Goal: Task Accomplishment & Management: Use online tool/utility

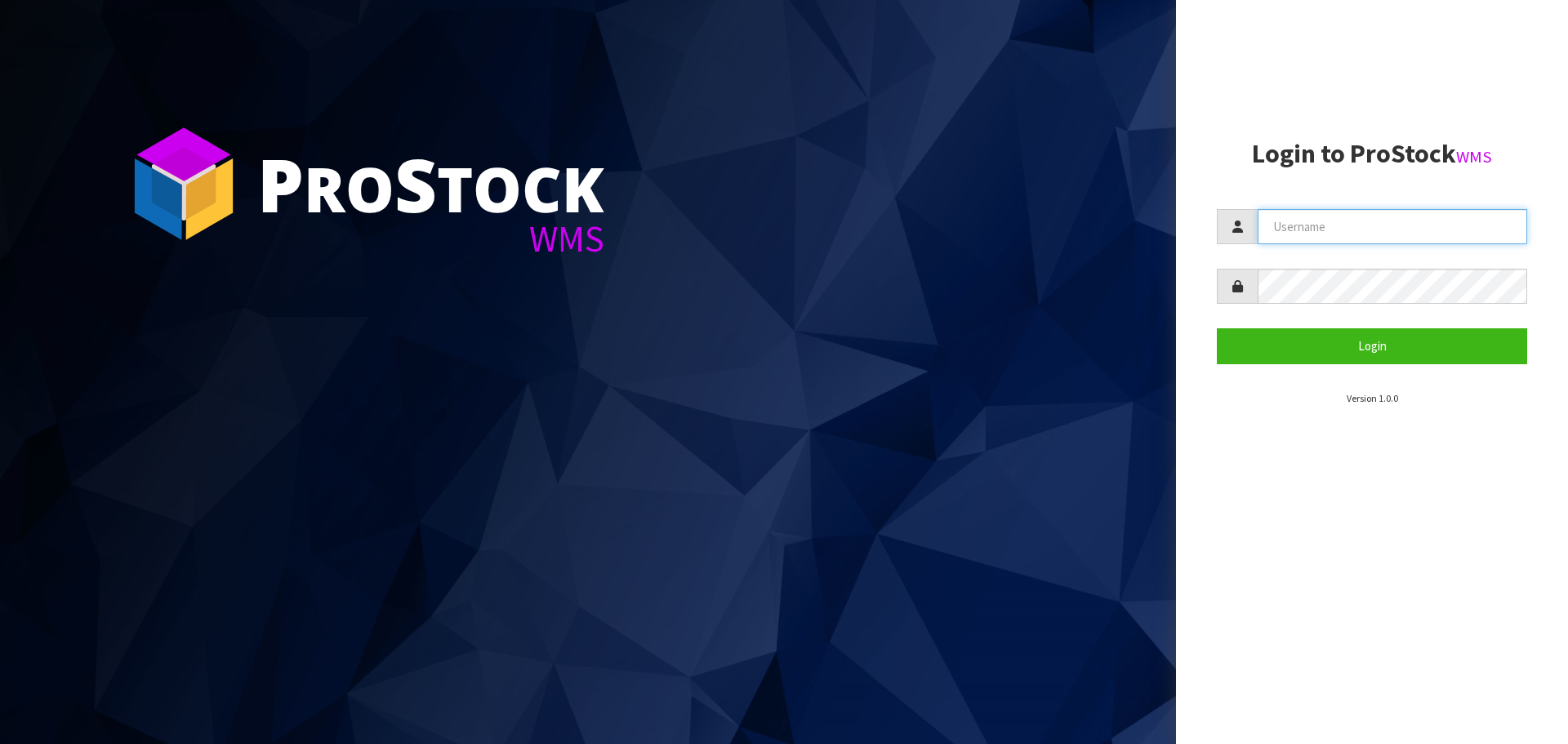
click at [1298, 232] on input "text" at bounding box center [1392, 227] width 269 height 35
click at [0, 743] on com-1password-button at bounding box center [0, 744] width 0 height 0
type input "[EMAIL_ADDRESS][DOMAIN_NAME]"
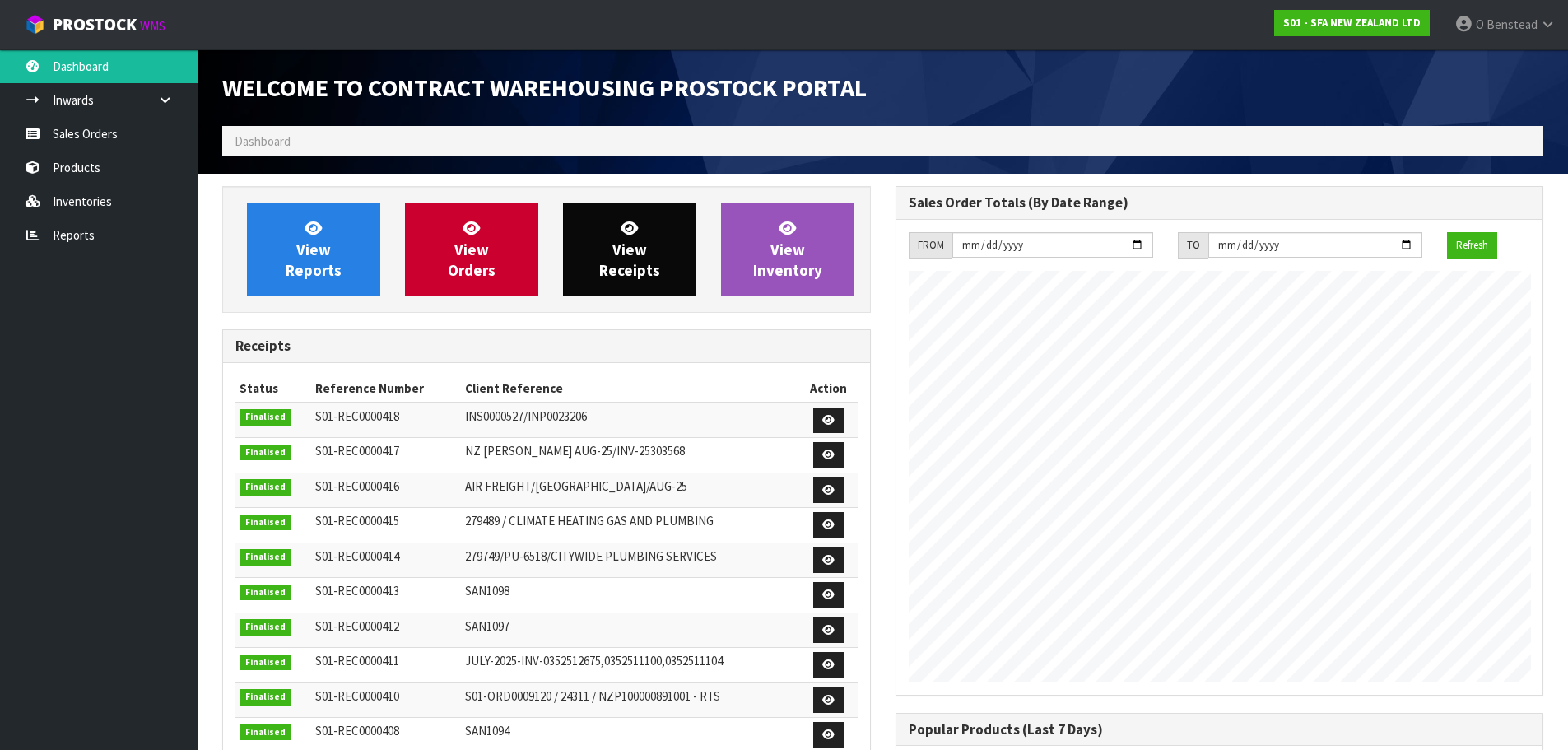
scroll to position [913, 673]
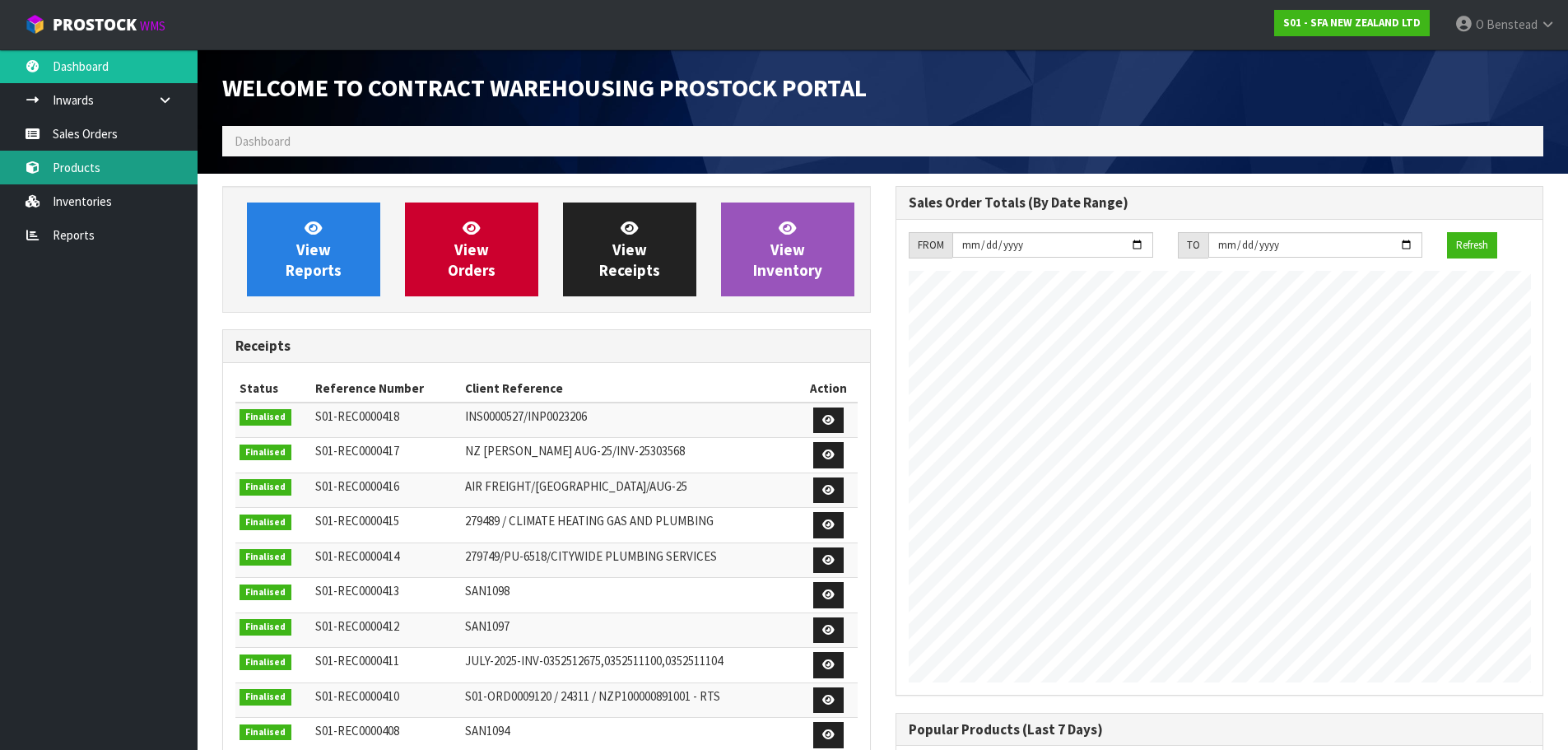
click at [114, 179] on link "Products" at bounding box center [98, 167] width 198 height 33
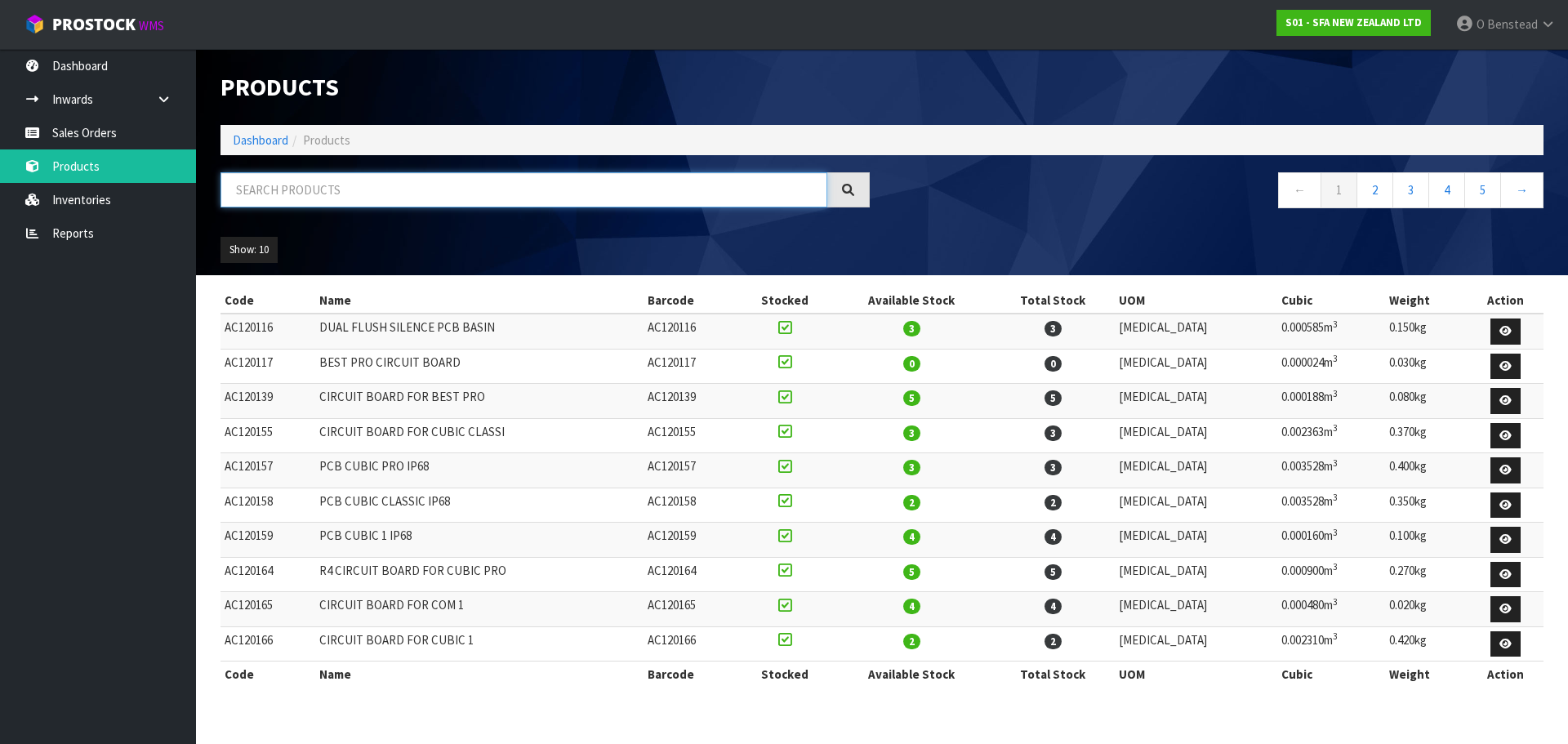
click at [462, 197] on input "text" at bounding box center [524, 190] width 607 height 35
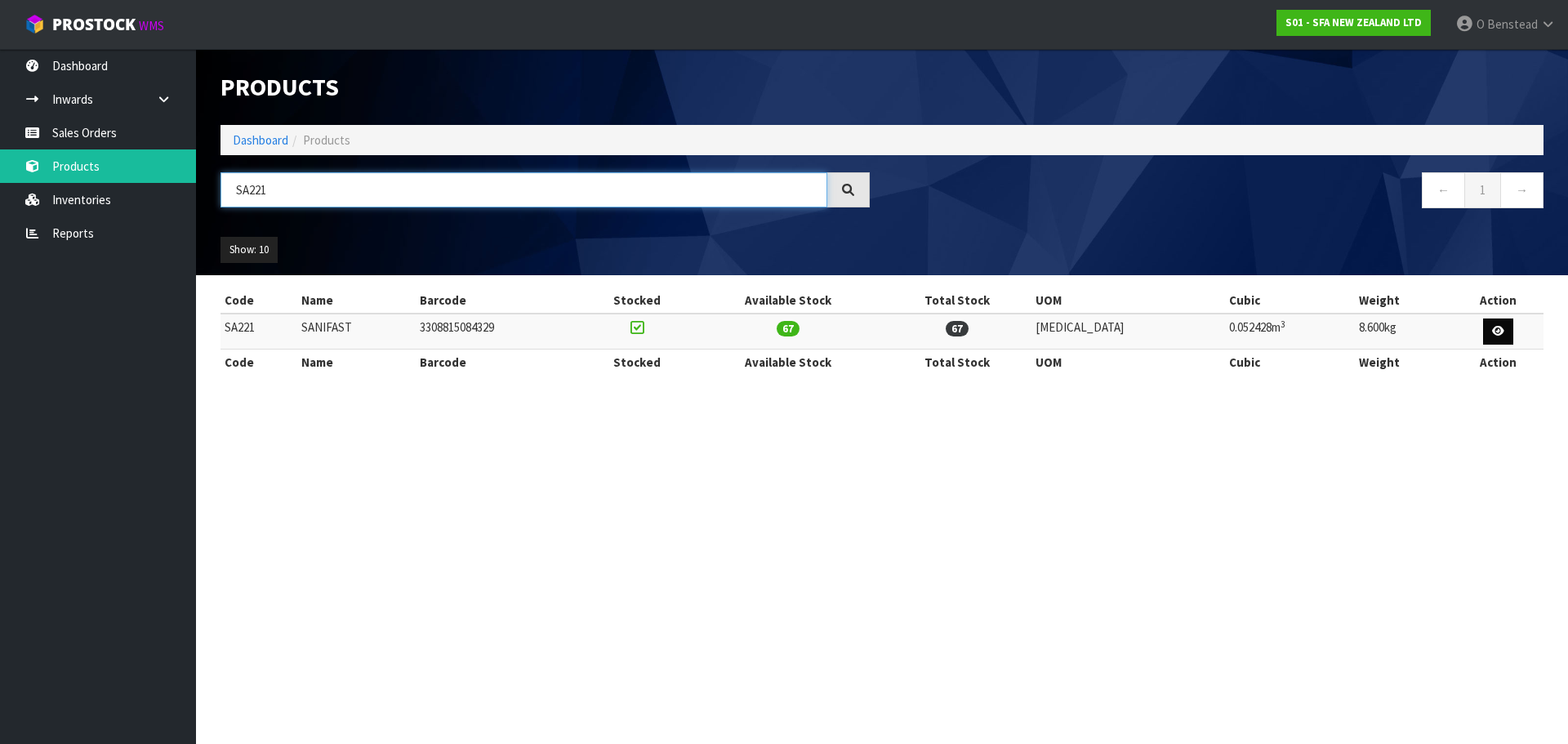
type input "SA221"
click at [1486, 333] on link at bounding box center [1498, 331] width 30 height 26
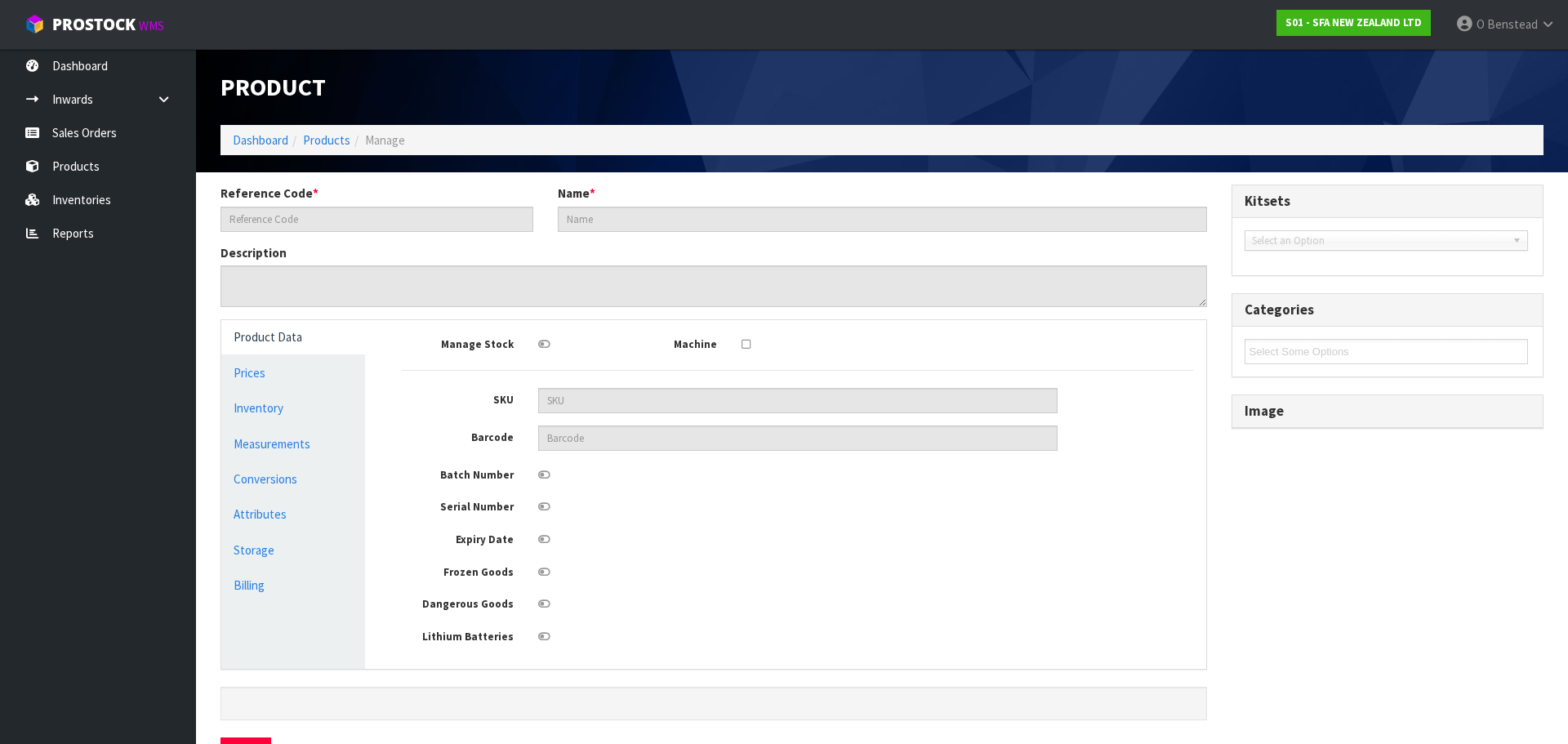
type input "SA221"
type input "SANIFAST"
type input "3308815084329"
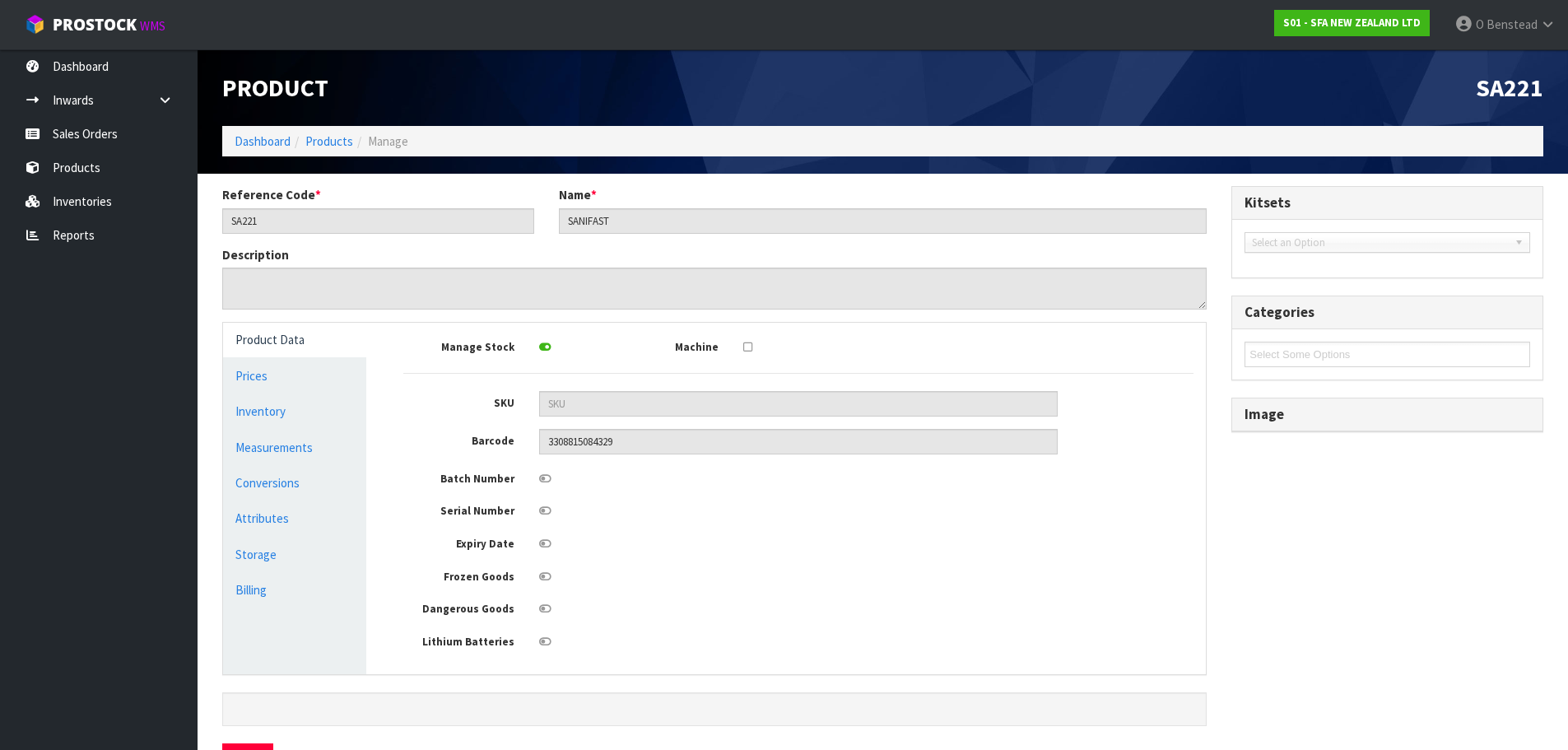
scroll to position [54, 0]
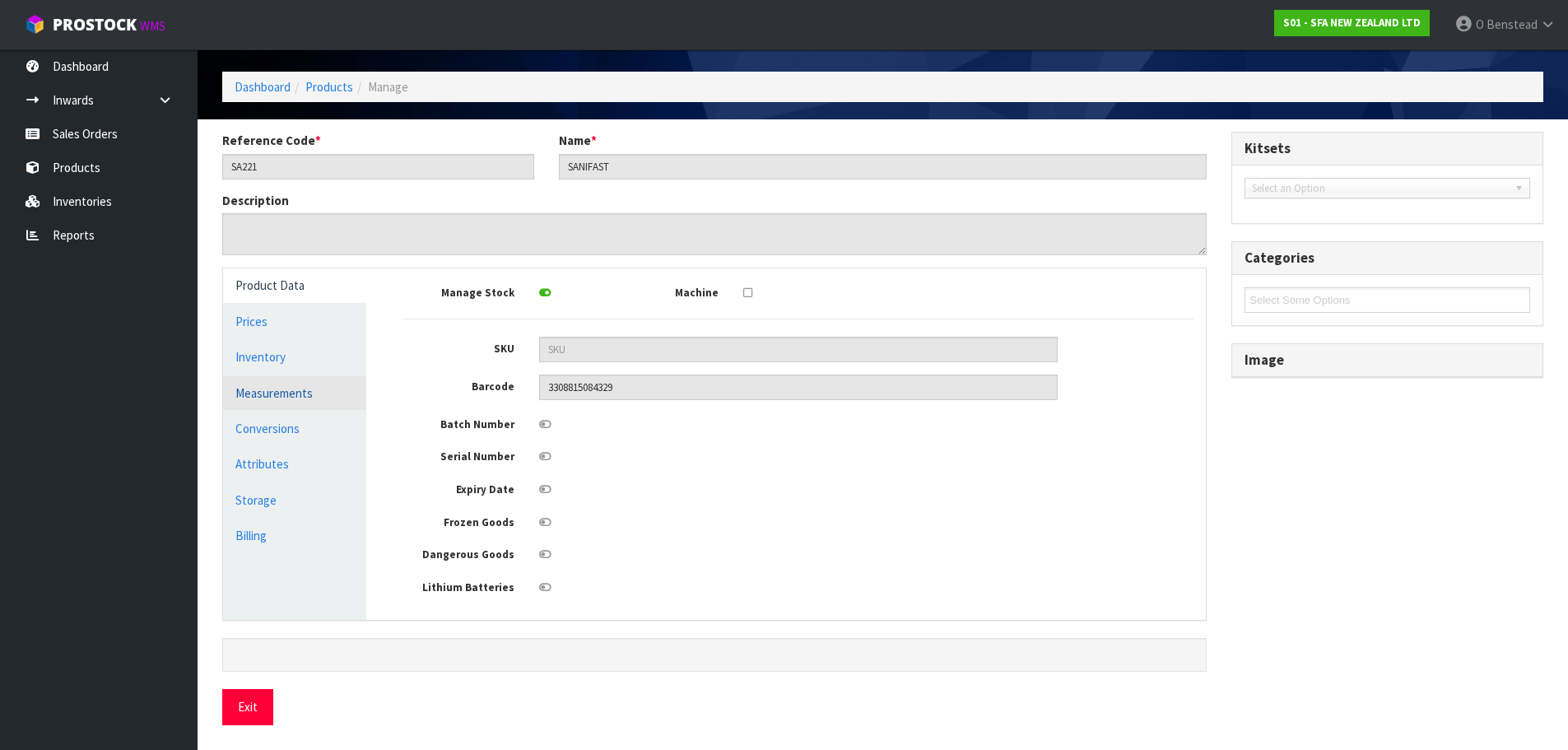
click at [310, 392] on link "Measurements" at bounding box center [295, 393] width 144 height 33
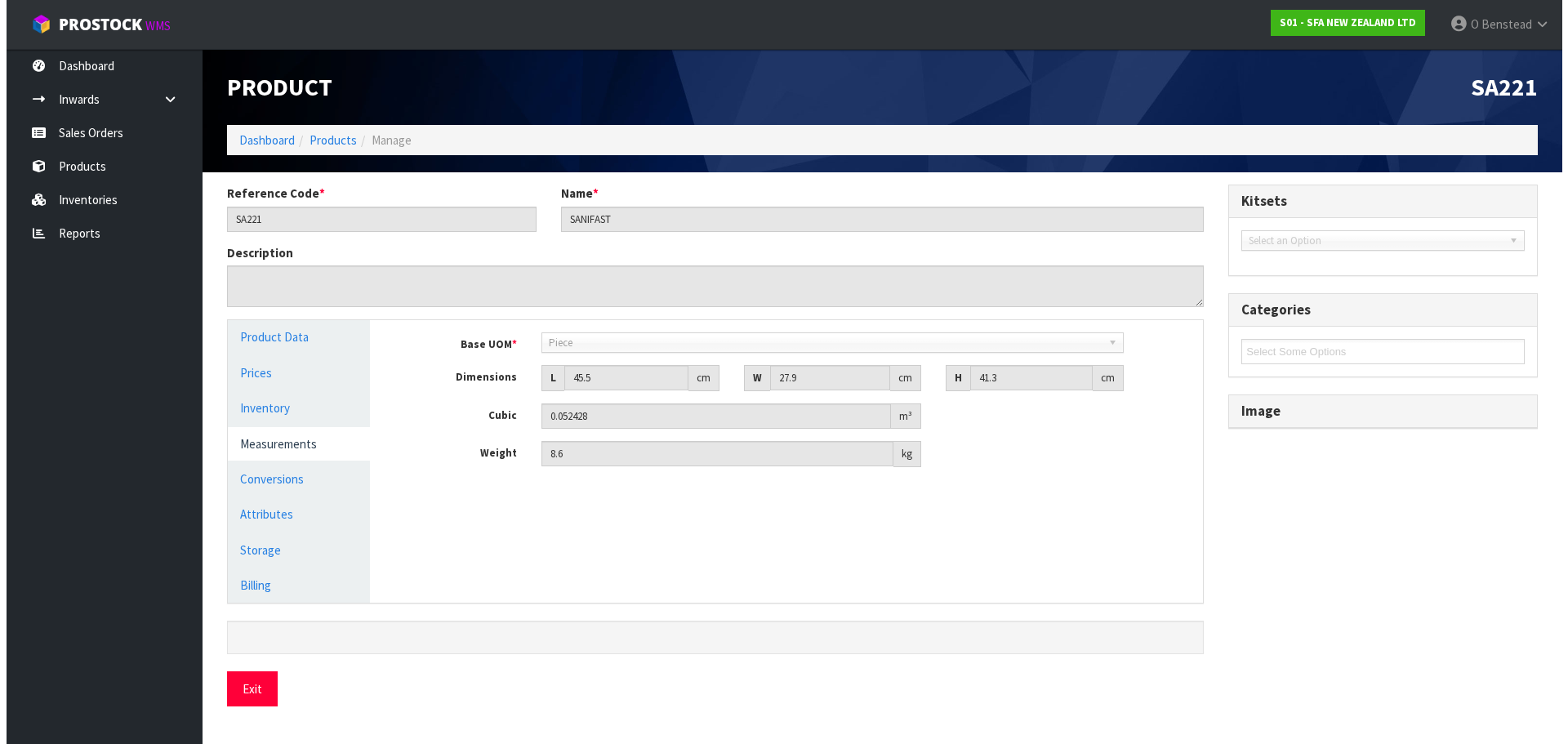
scroll to position [0, 0]
